Goal: Information Seeking & Learning: Learn about a topic

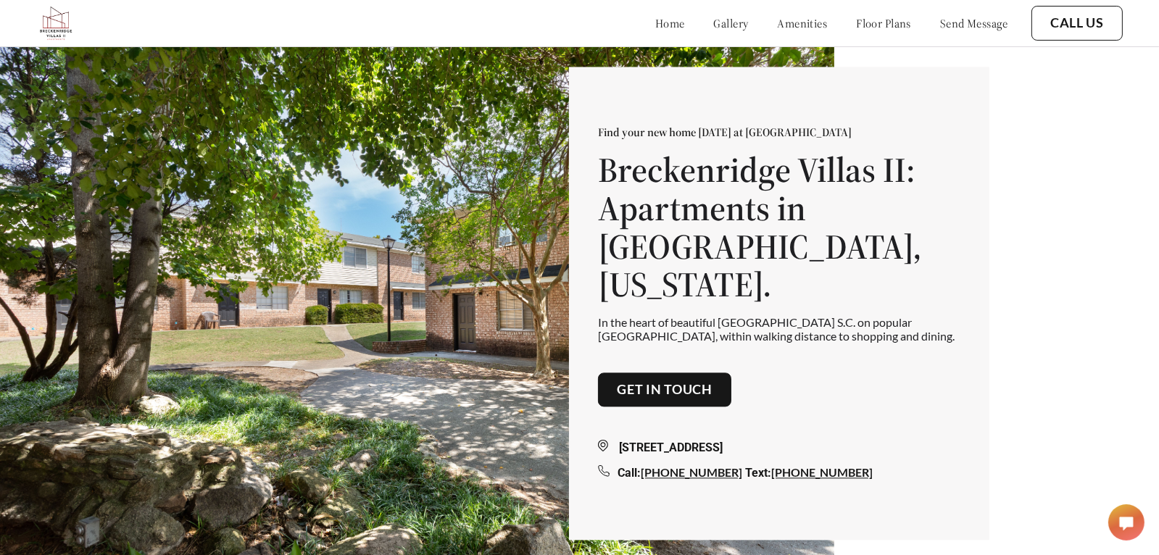
click at [873, 24] on link "floor plans" at bounding box center [883, 23] width 55 height 14
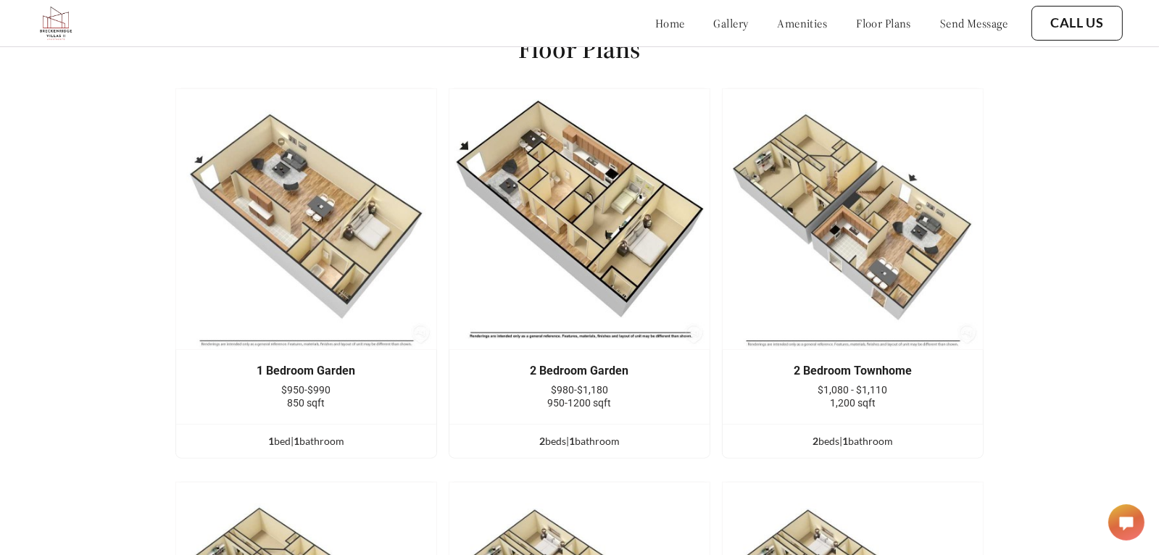
scroll to position [1825, 0]
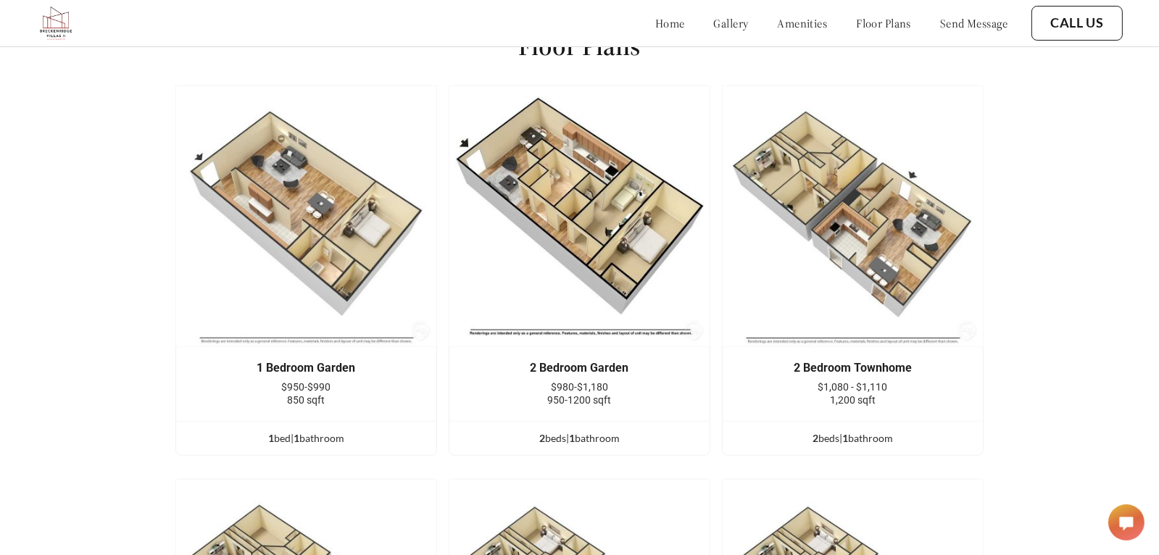
drag, startPoint x: 574, startPoint y: 365, endPoint x: 572, endPoint y: 387, distance: 22.5
click at [572, 387] on div "2 Bedroom Garden $980-$1,180 950-1200 sqft" at bounding box center [579, 384] width 260 height 74
click at [572, 391] on div "2 Bedroom Garden $980-$1,180 950-1200 sqft" at bounding box center [579, 384] width 217 height 45
click at [577, 234] on img at bounding box center [580, 217] width 262 height 262
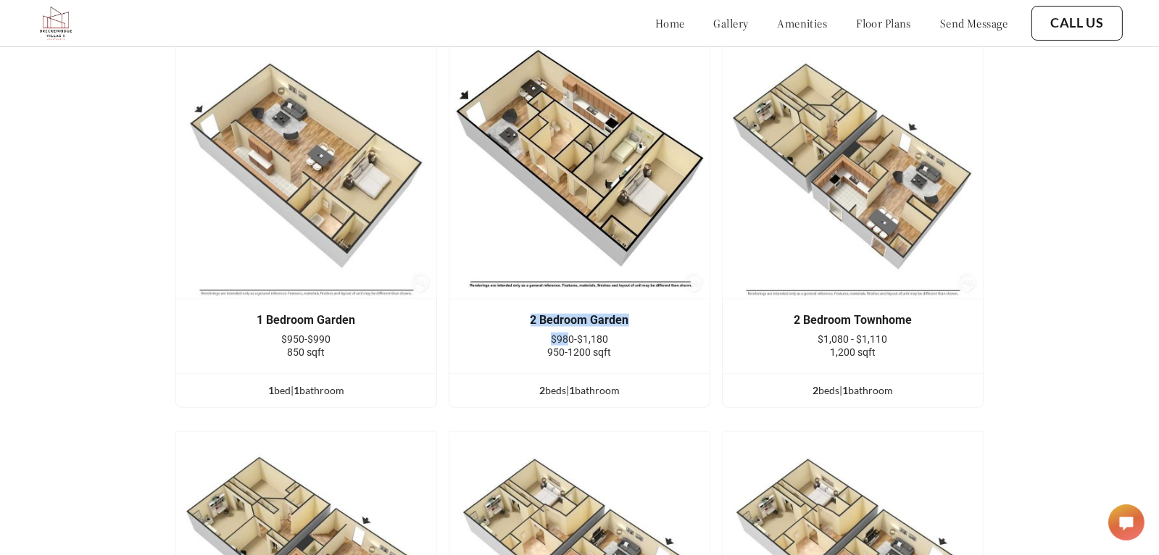
scroll to position [1898, 0]
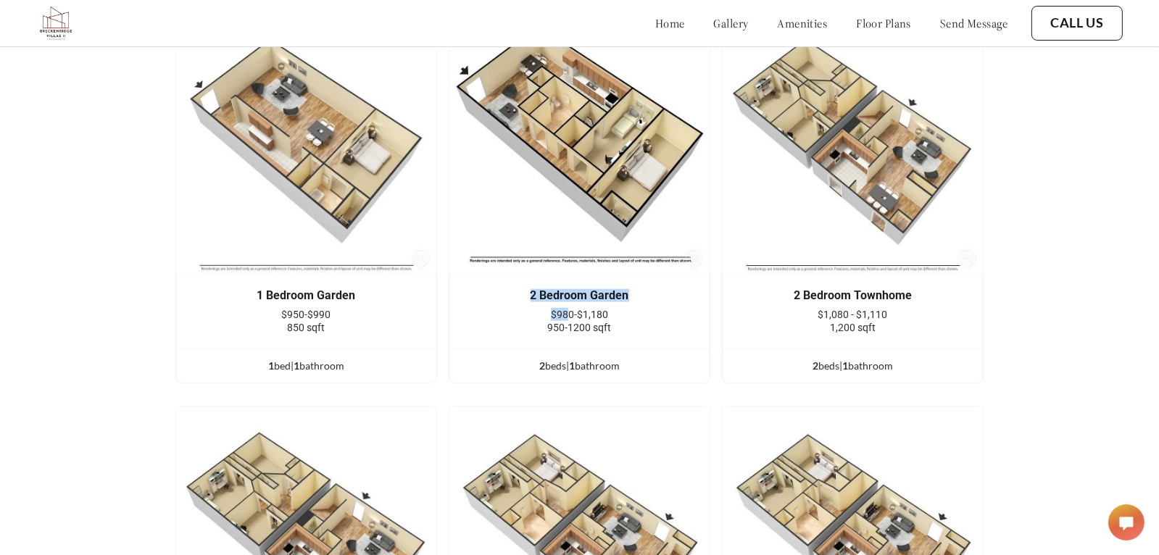
click at [675, 302] on div "2 Bedroom Garden" at bounding box center [579, 295] width 217 height 13
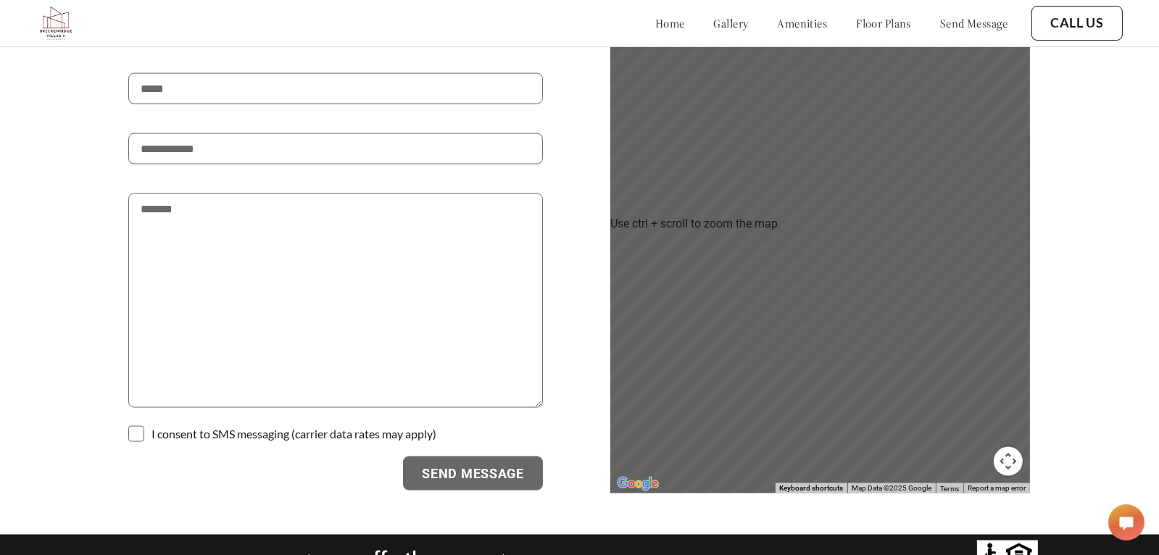
scroll to position [2957, 0]
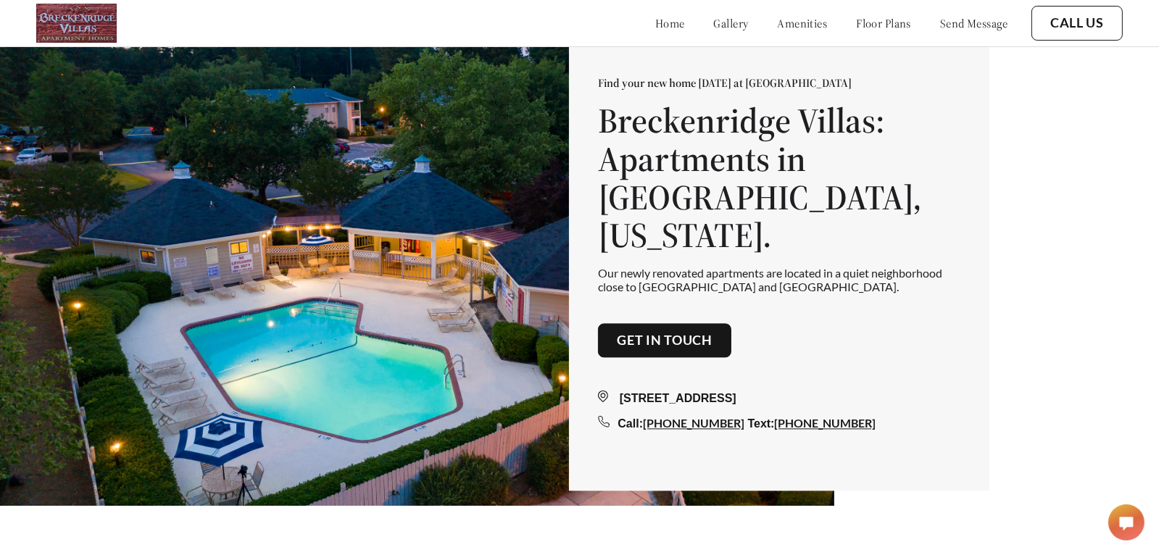
scroll to position [72, 0]
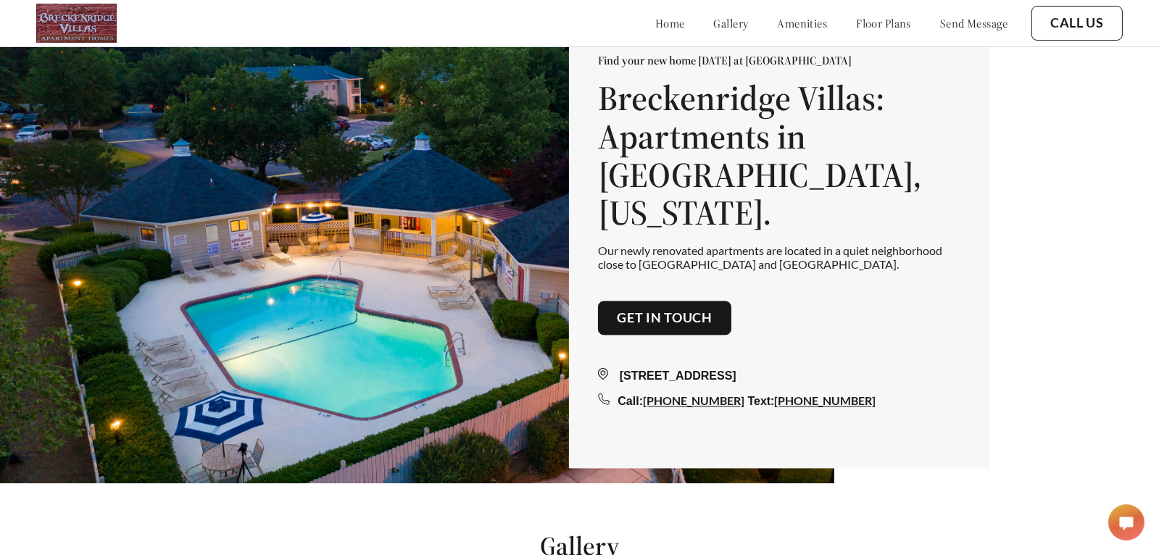
click at [856, 28] on link "floor plans" at bounding box center [883, 23] width 55 height 14
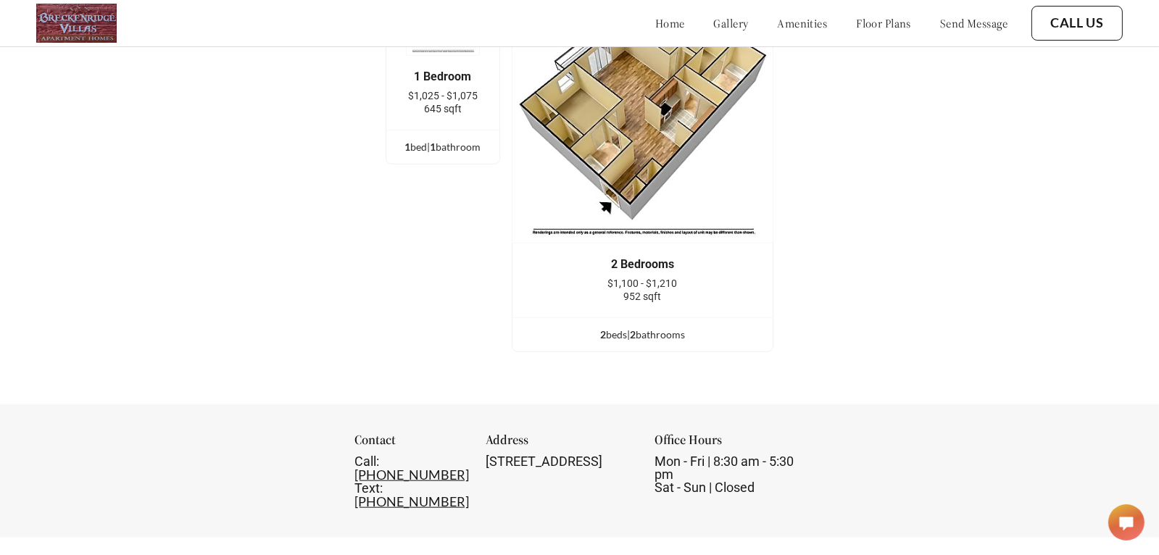
scroll to position [1802, 0]
